Goal: Navigation & Orientation: Find specific page/section

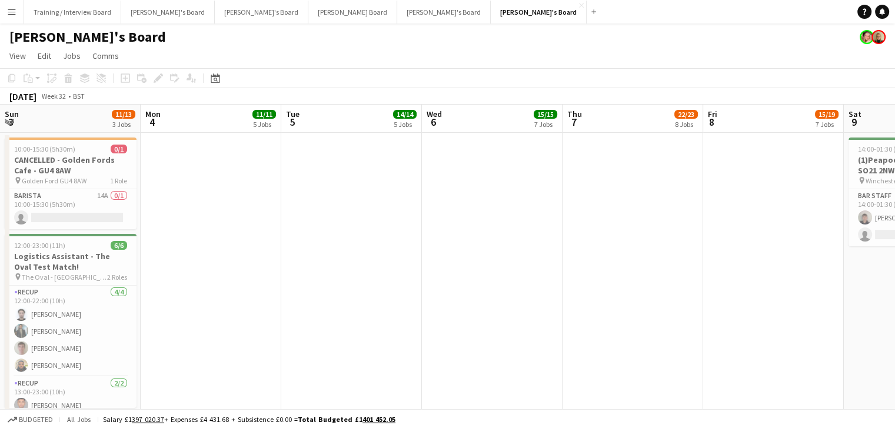
scroll to position [0, 372]
